Goal: Task Accomplishment & Management: Use online tool/utility

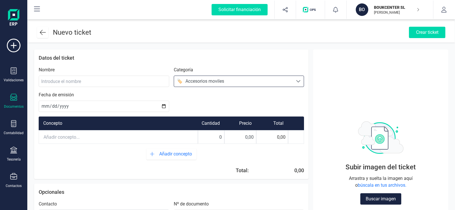
scroll to position [3, 25]
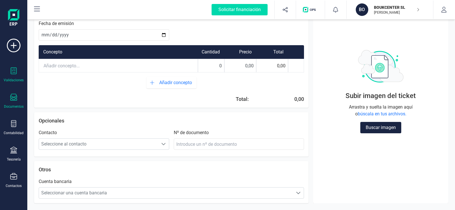
click at [12, 71] on icon at bounding box center [14, 70] width 6 height 7
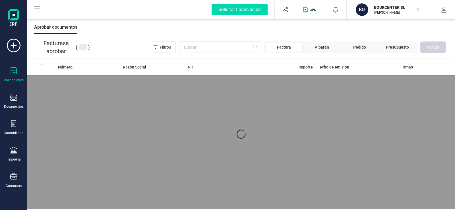
scroll to position [1, 0]
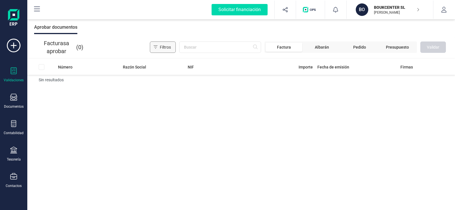
click at [170, 48] on span "Filtros" at bounding box center [165, 47] width 11 height 6
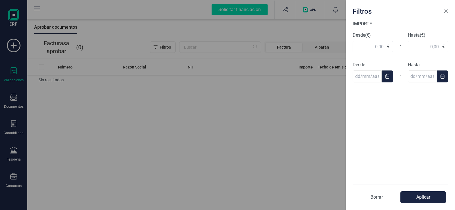
click at [447, 9] on span "Close" at bounding box center [446, 11] width 5 height 5
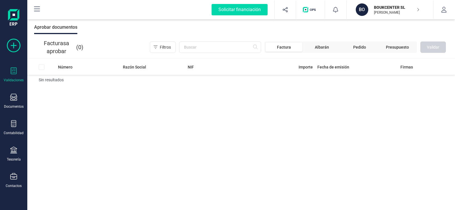
click at [16, 46] on icon at bounding box center [14, 46] width 14 height 14
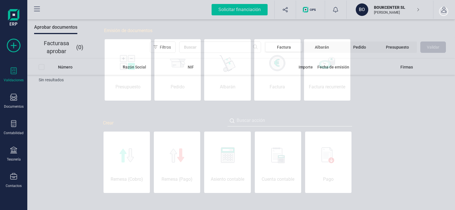
scroll to position [0, 28]
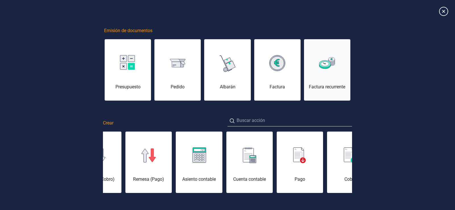
click at [332, 77] on div "Factura recurrente" at bounding box center [327, 73] width 46 height 34
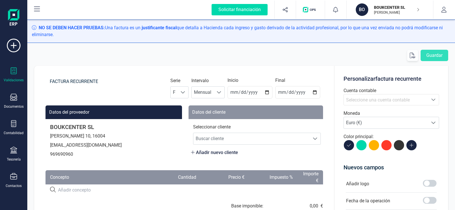
click at [14, 69] on icon at bounding box center [13, 70] width 7 height 7
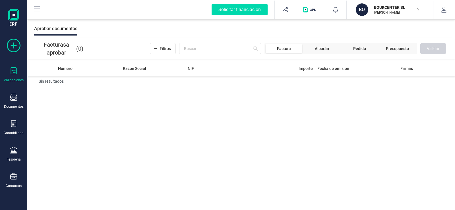
click at [13, 45] on icon at bounding box center [14, 46] width 14 height 14
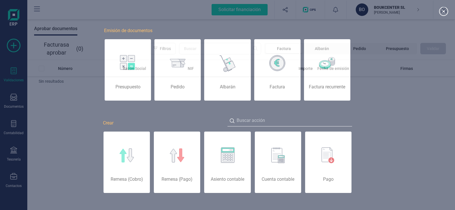
scroll to position [0, 28]
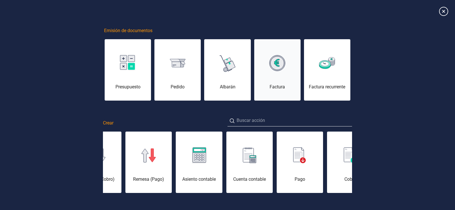
click at [272, 86] on div "Factura" at bounding box center [277, 87] width 46 height 7
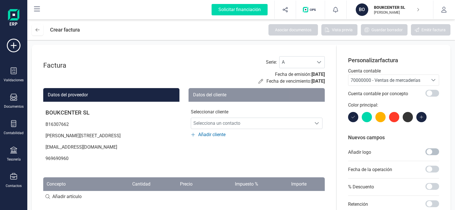
click at [431, 152] on span at bounding box center [433, 151] width 14 height 7
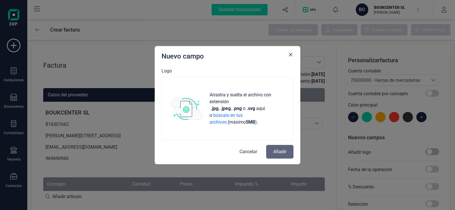
scroll to position [3, 2]
click at [290, 55] on icon "button" at bounding box center [290, 54] width 3 height 3
